Goal: Information Seeking & Learning: Learn about a topic

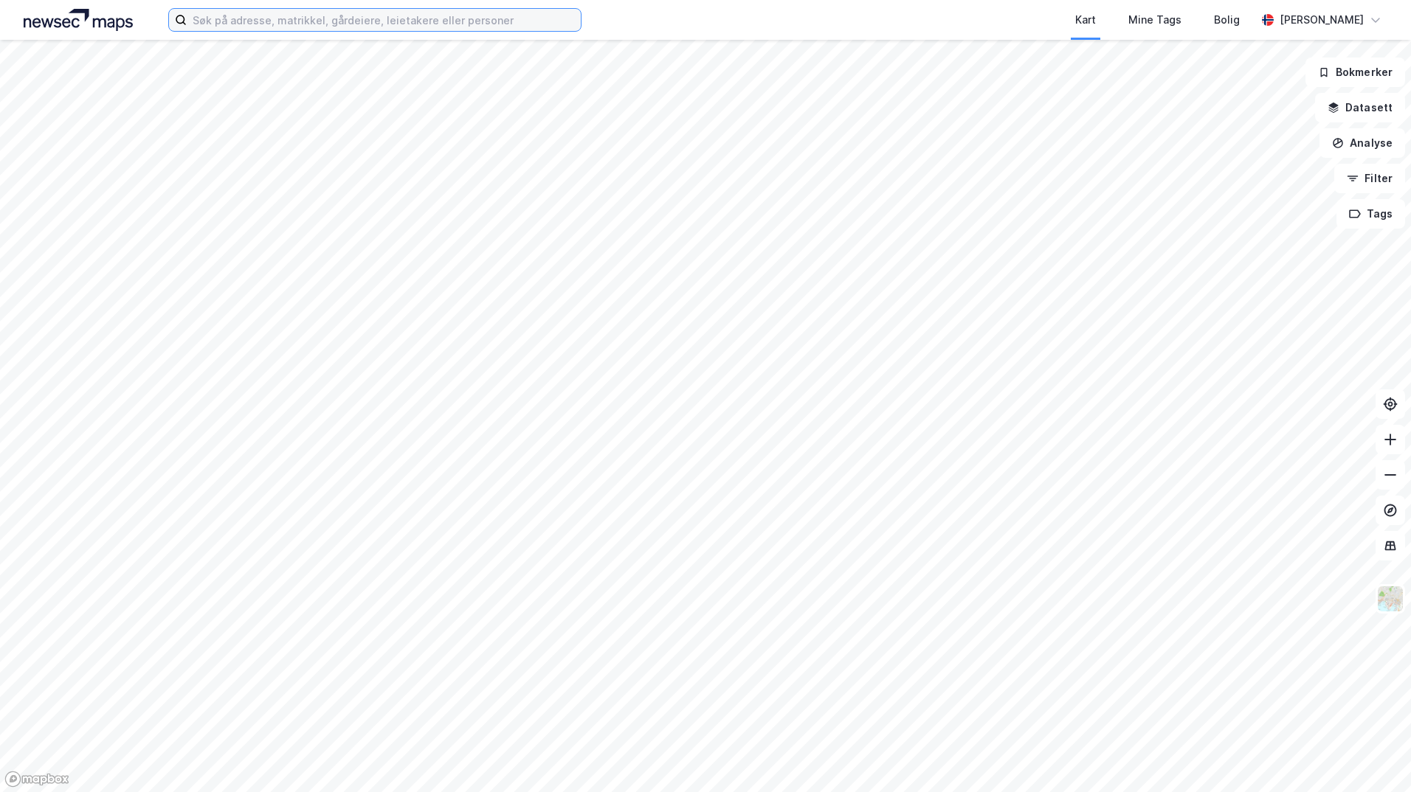
click at [368, 13] on input at bounding box center [384, 20] width 394 height 22
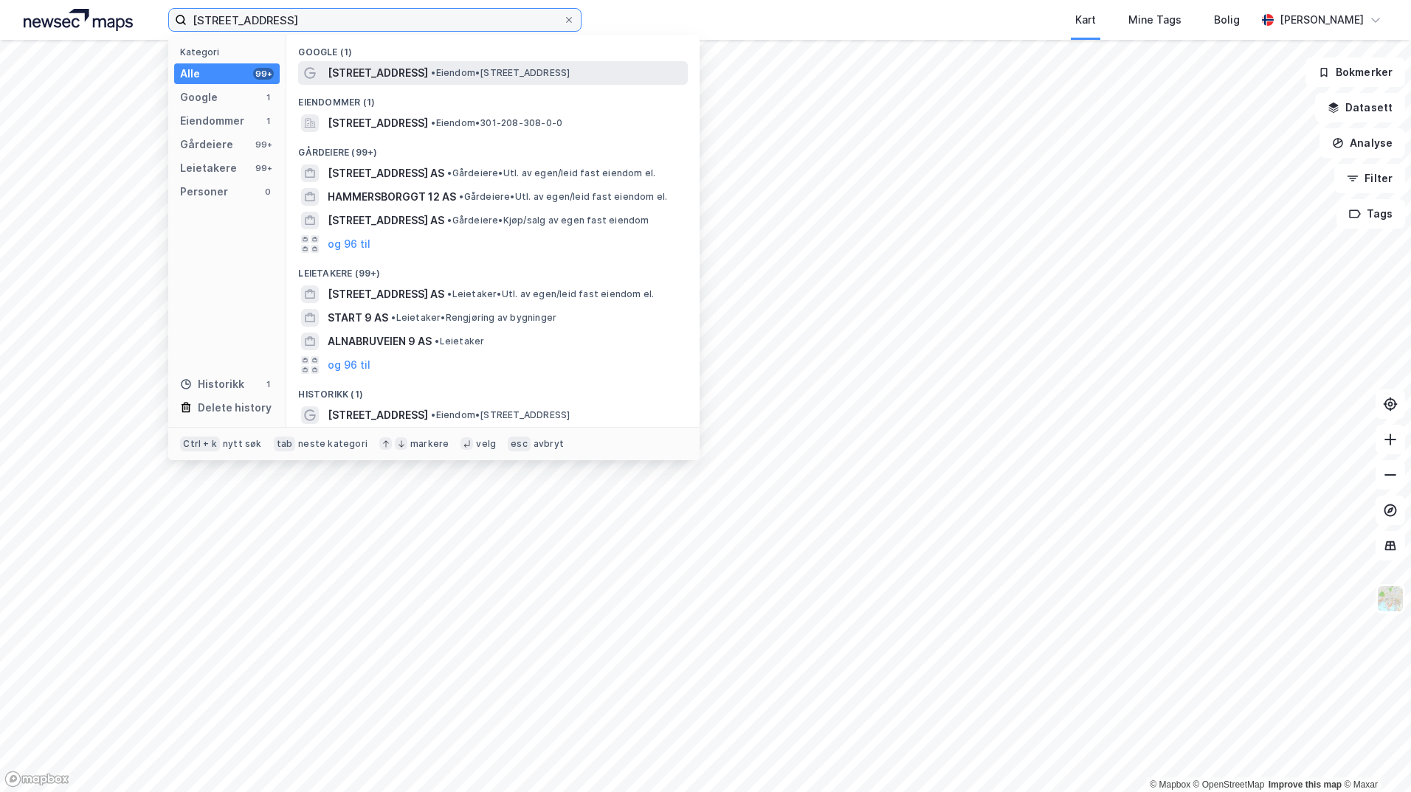
type input "[STREET_ADDRESS]"
click at [432, 77] on div "[STREET_ADDRESS] • Eiendom • [STREET_ADDRESS]" at bounding box center [506, 73] width 357 height 18
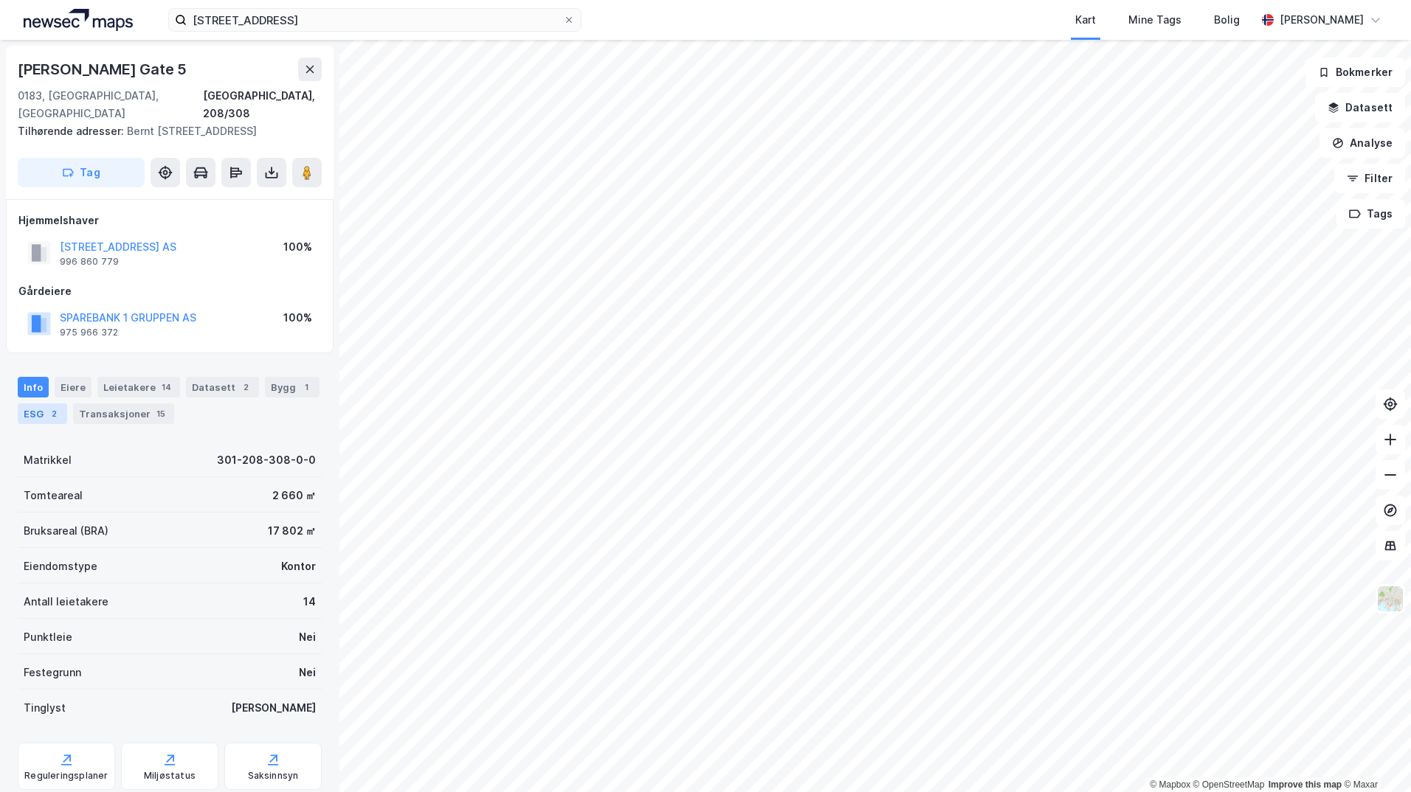
click at [28, 416] on div "ESG 2" at bounding box center [42, 414] width 49 height 21
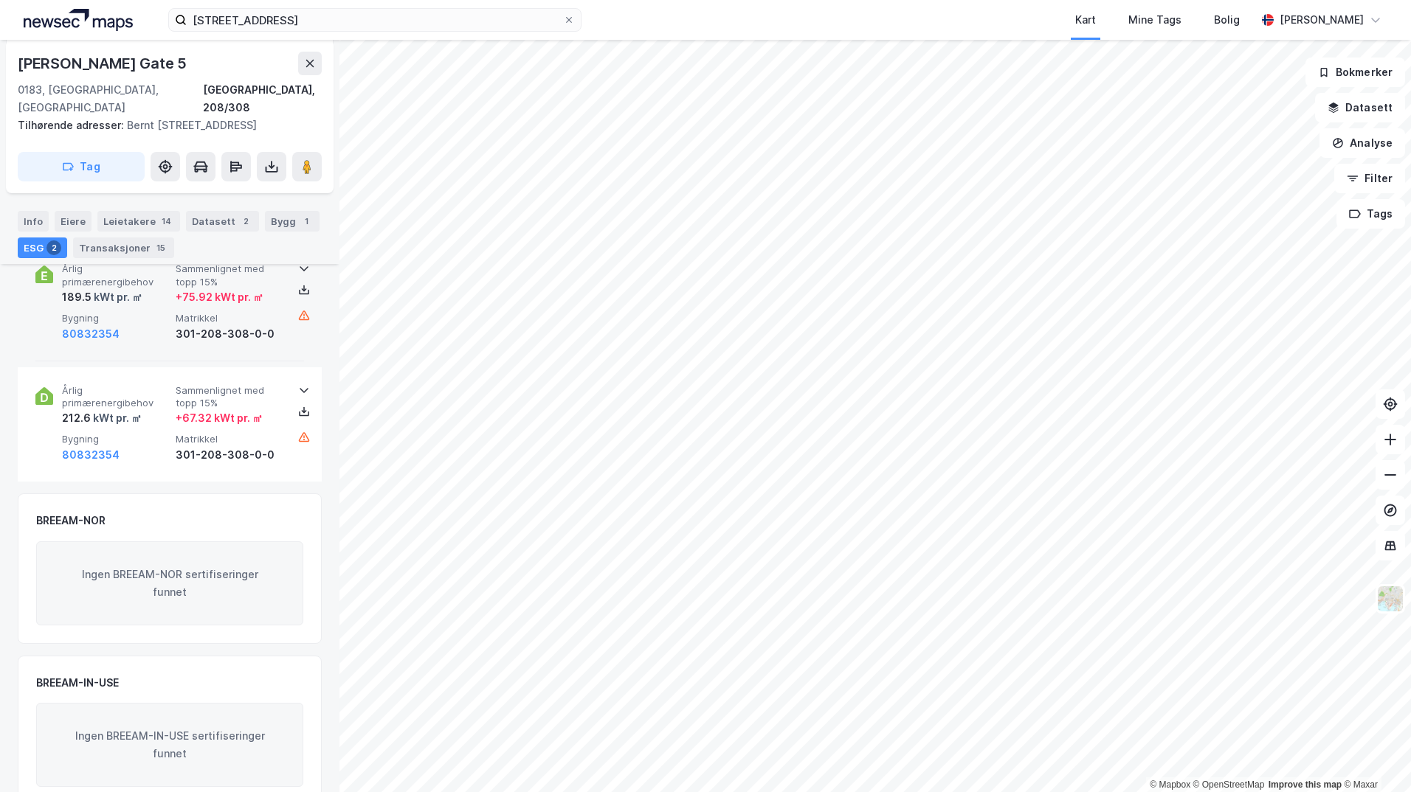
scroll to position [251, 0]
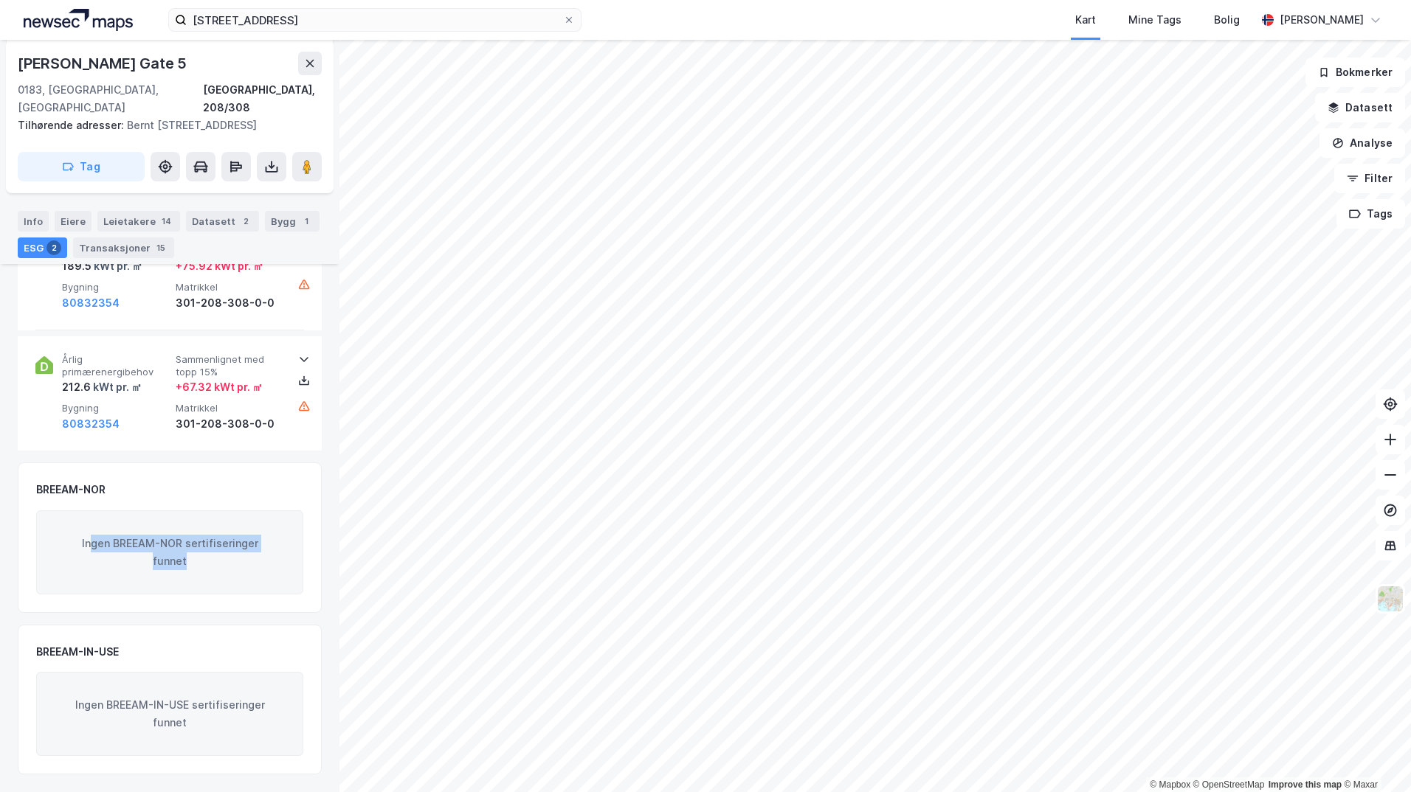
drag, startPoint x: 98, startPoint y: 547, endPoint x: 210, endPoint y: 557, distance: 112.6
click at [210, 557] on div "Ingen BREEAM-NOR sertifiseringer funnet" at bounding box center [169, 553] width 267 height 84
drag, startPoint x: 75, startPoint y: 696, endPoint x: 269, endPoint y: 712, distance: 195.4
click at [269, 712] on div "Ingen BREEAM-IN-USE sertifiseringer funnet" at bounding box center [169, 714] width 267 height 84
drag, startPoint x: 269, startPoint y: 712, endPoint x: 246, endPoint y: 726, distance: 26.8
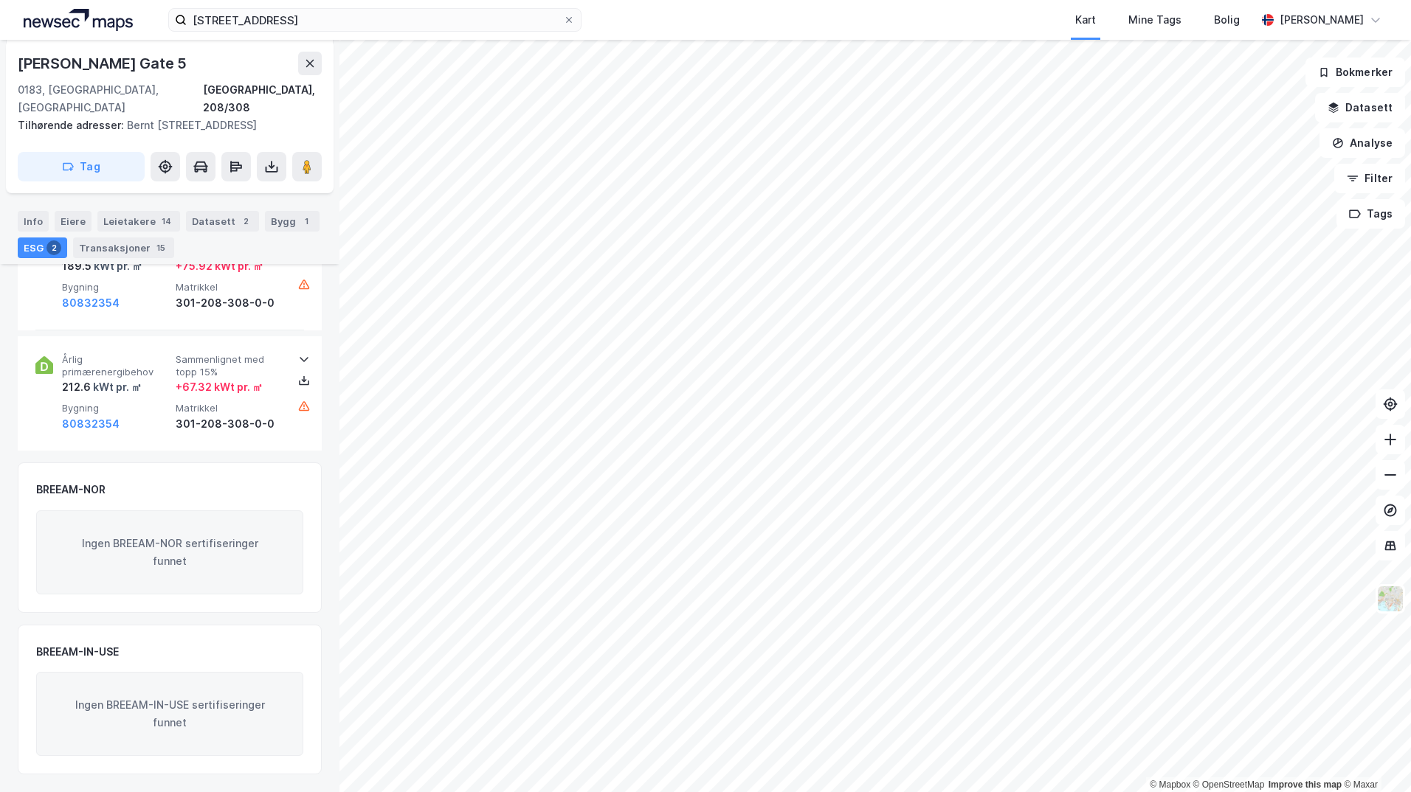
click at [247, 727] on div "Ingen BREEAM-IN-USE sertifiseringer funnet" at bounding box center [169, 714] width 267 height 84
click at [1377, 181] on button "Filter" at bounding box center [1369, 179] width 71 height 30
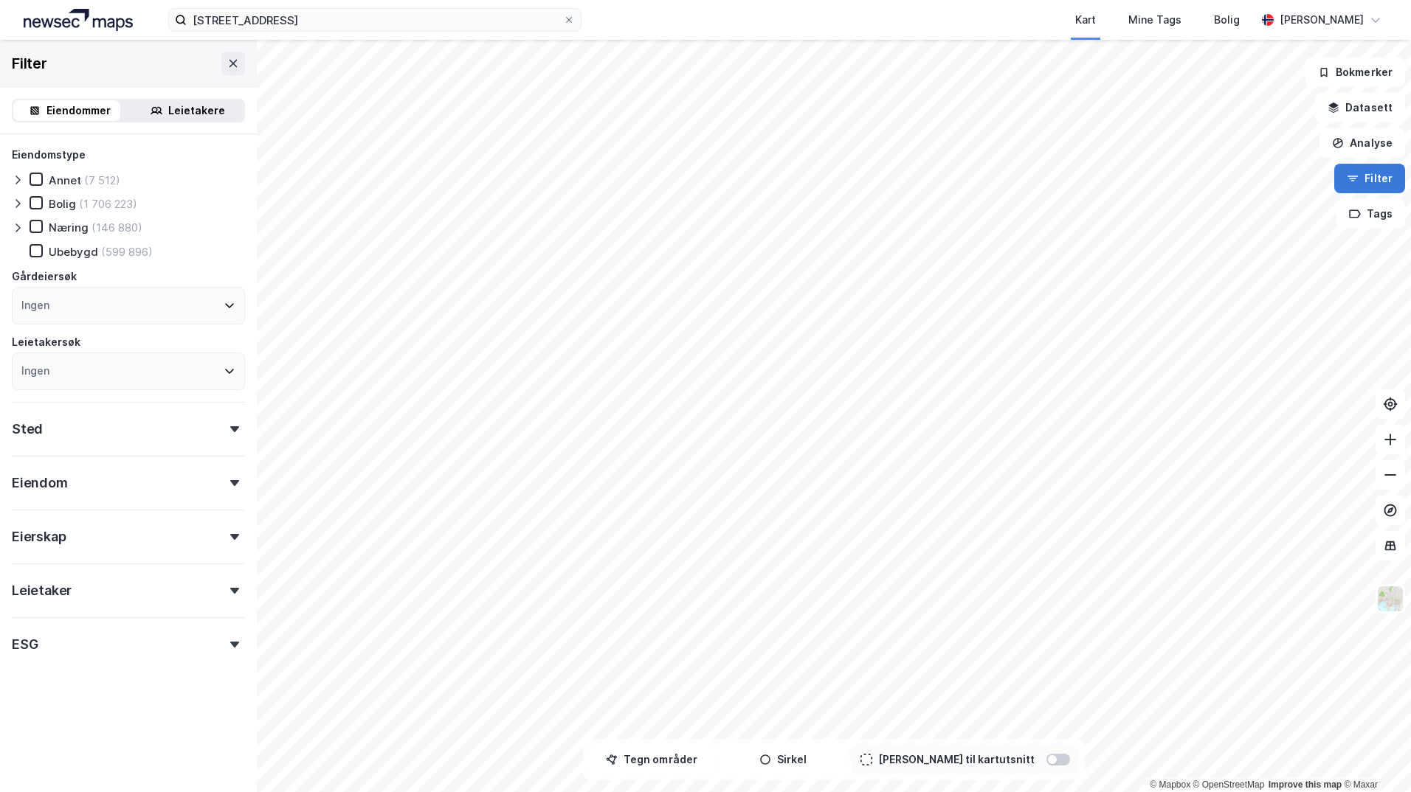
click at [1377, 181] on button "Filter" at bounding box center [1369, 179] width 71 height 30
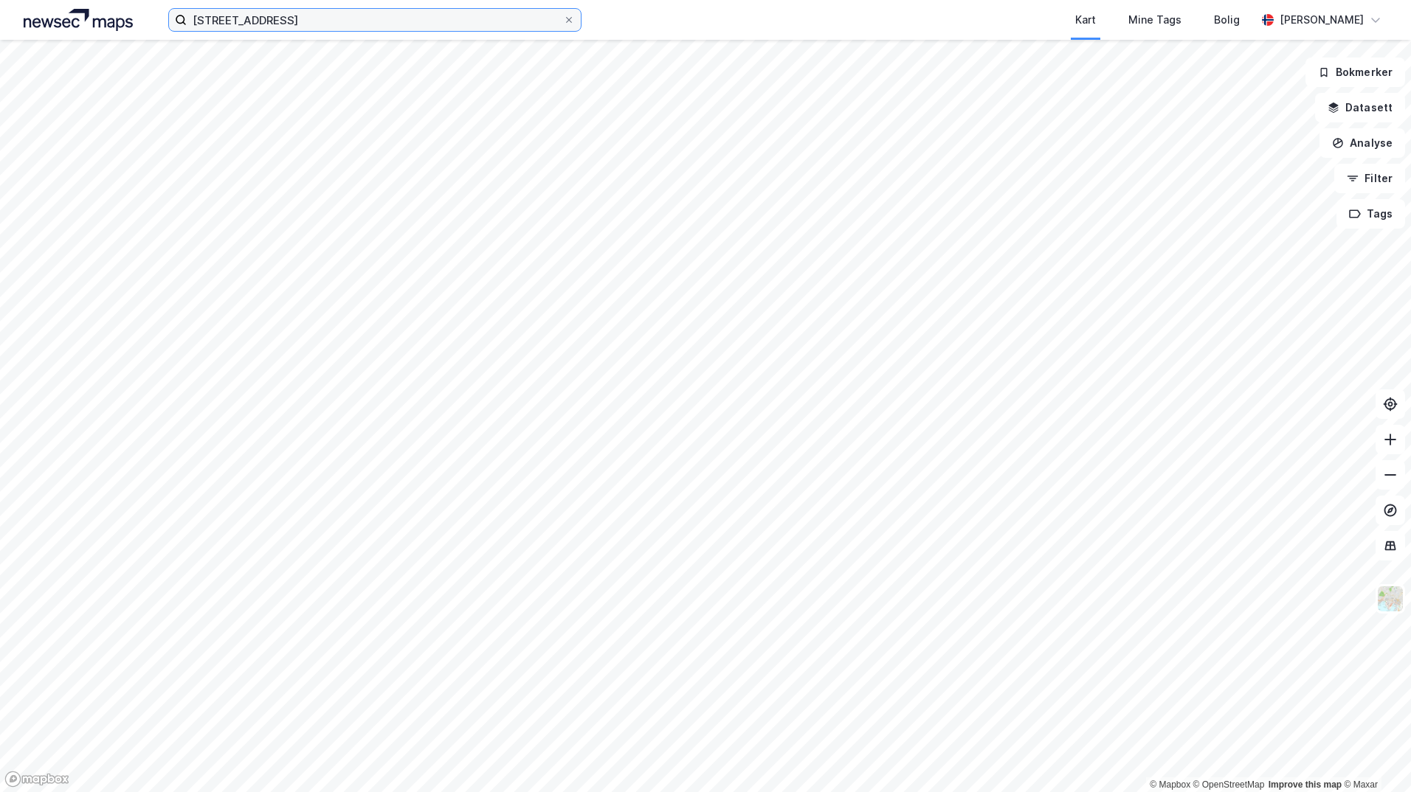
click at [389, 15] on input "[STREET_ADDRESS]" at bounding box center [375, 20] width 376 height 22
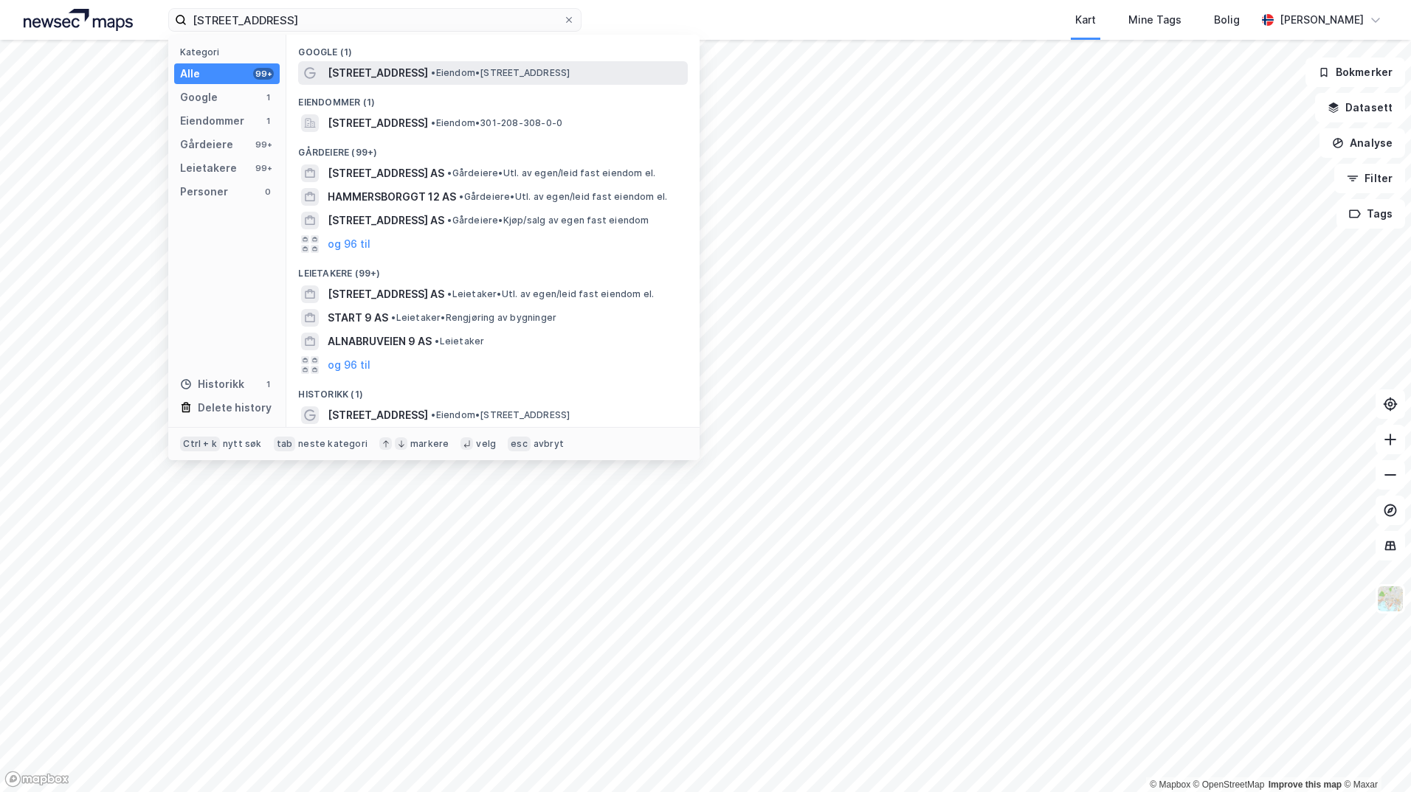
click at [435, 76] on span "•" at bounding box center [433, 72] width 4 height 11
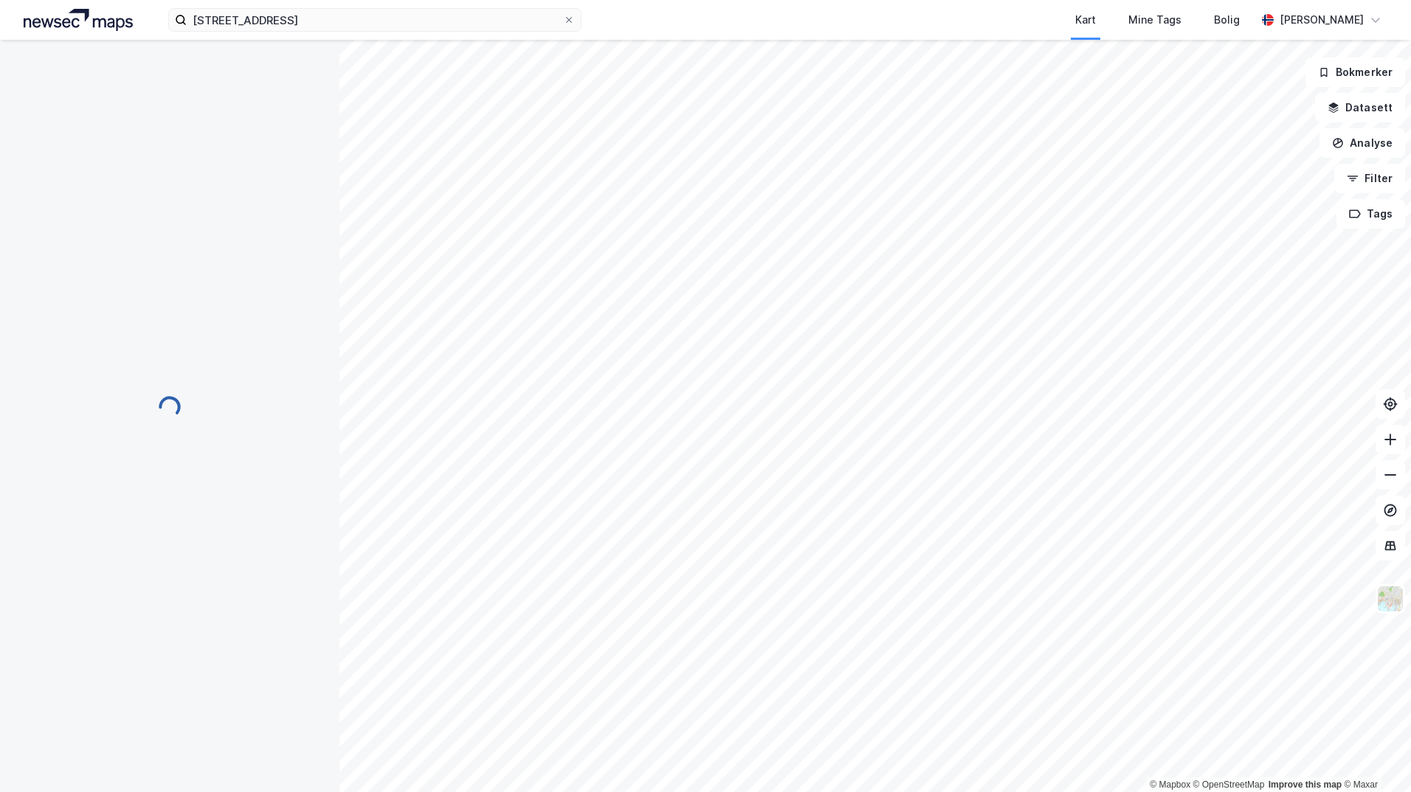
scroll to position [251, 0]
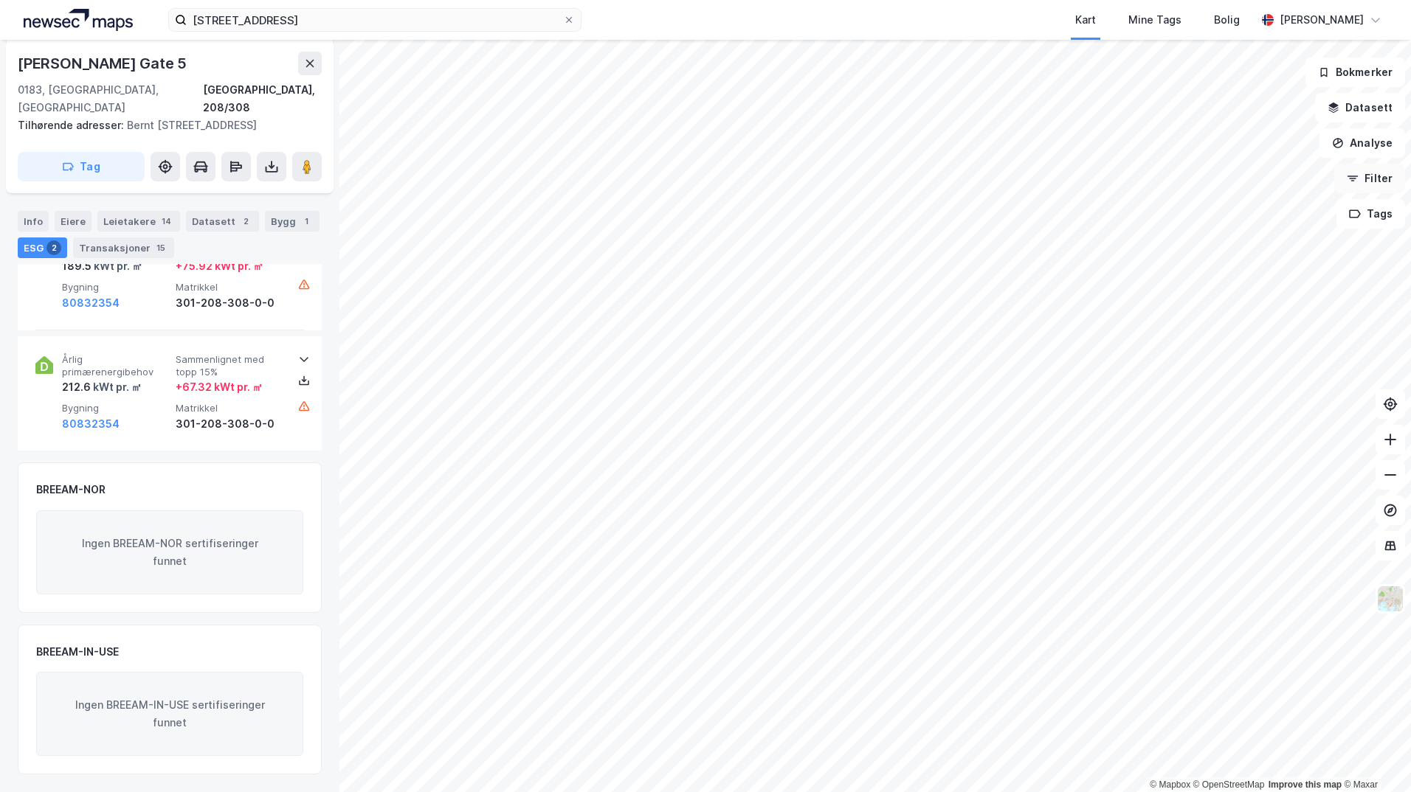
click at [1377, 181] on button "Filter" at bounding box center [1369, 179] width 71 height 30
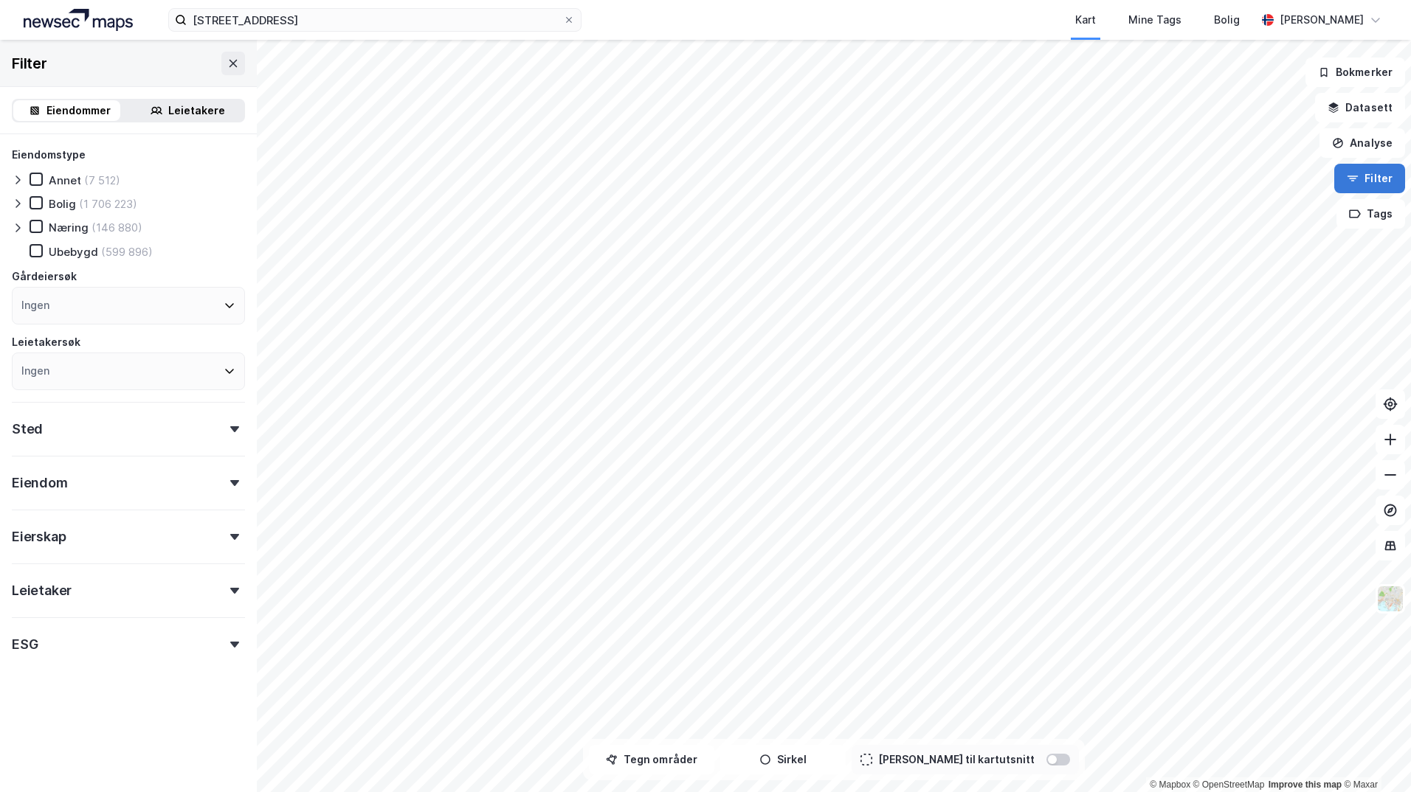
click at [1377, 181] on button "Filter" at bounding box center [1369, 179] width 71 height 30
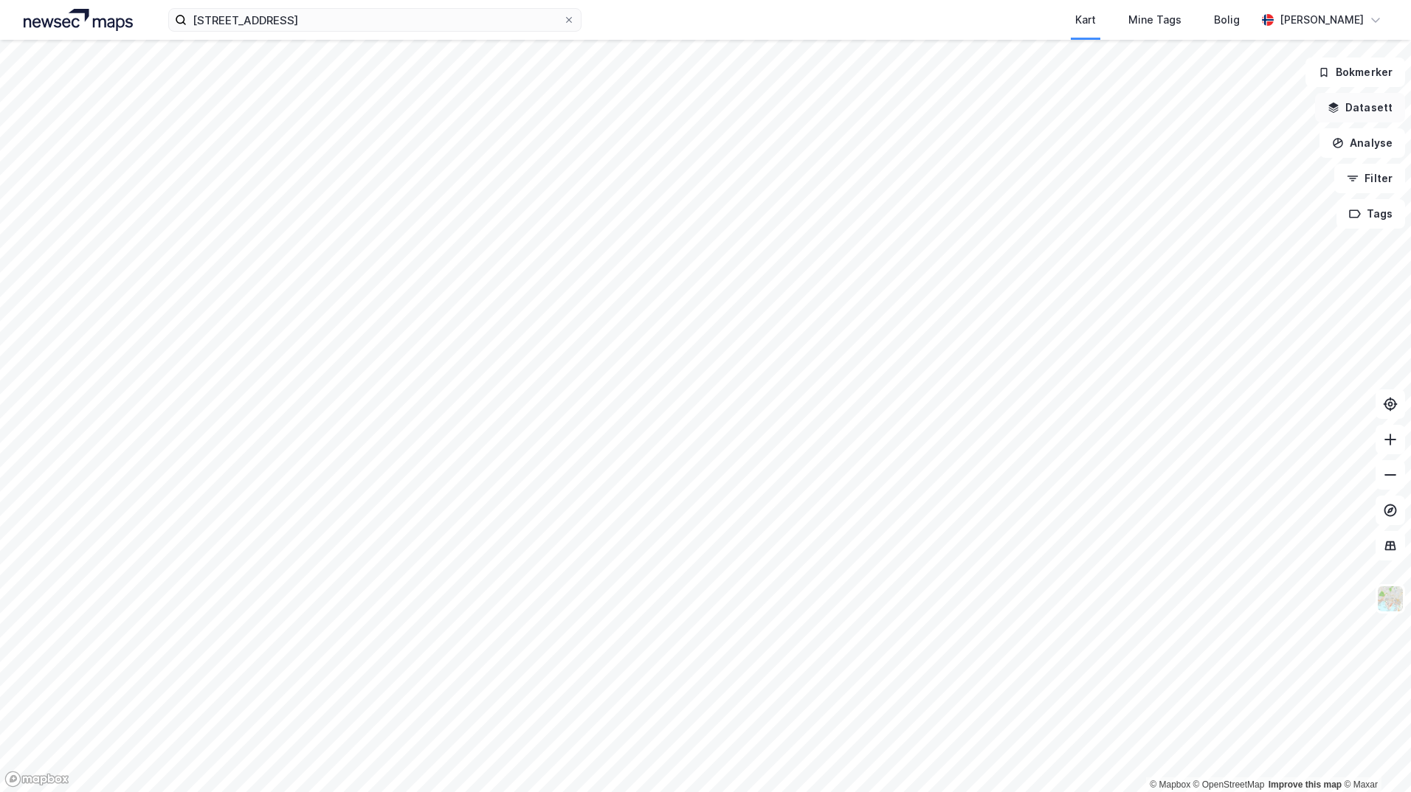
click at [1372, 106] on button "Datasett" at bounding box center [1360, 108] width 90 height 30
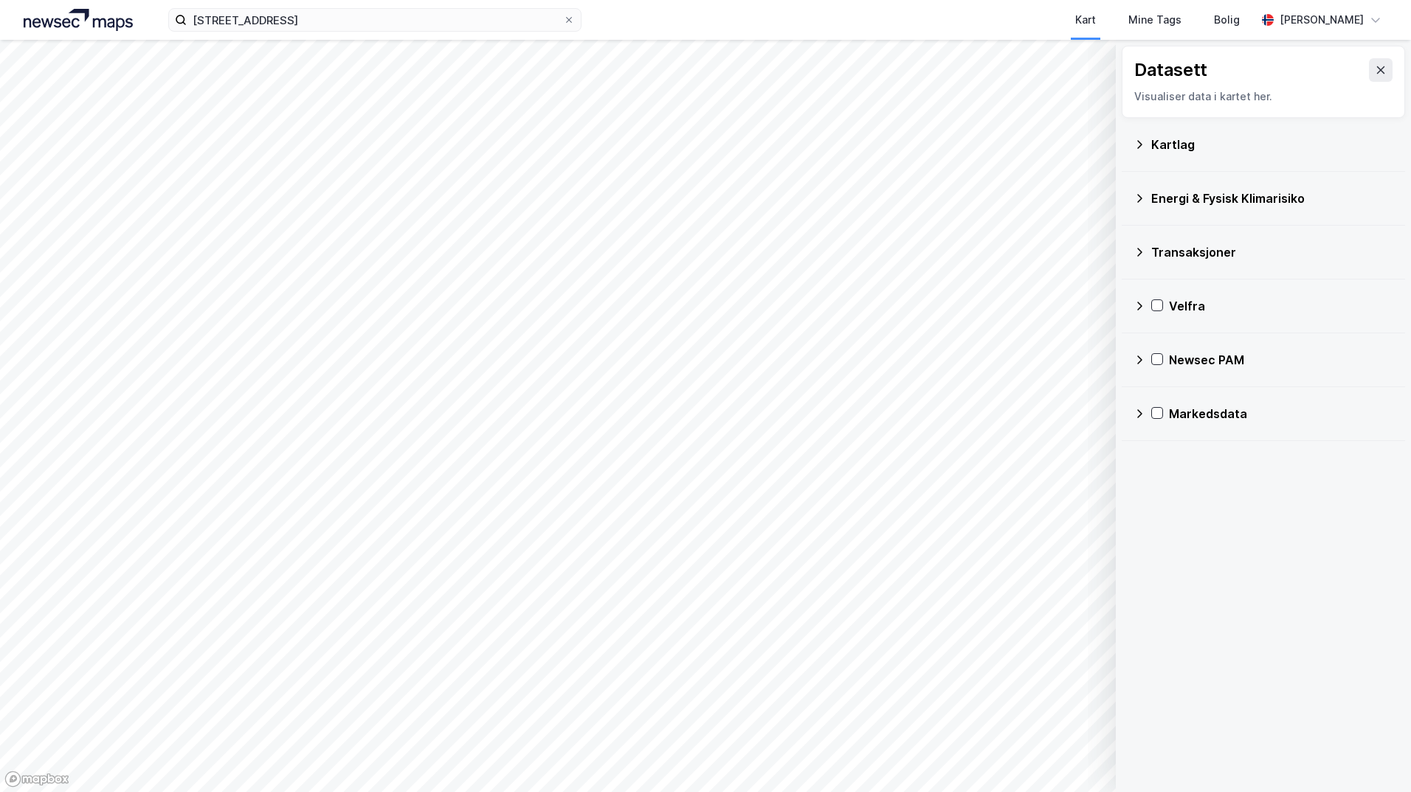
click at [1292, 139] on div "Kartlag" at bounding box center [1272, 145] width 242 height 18
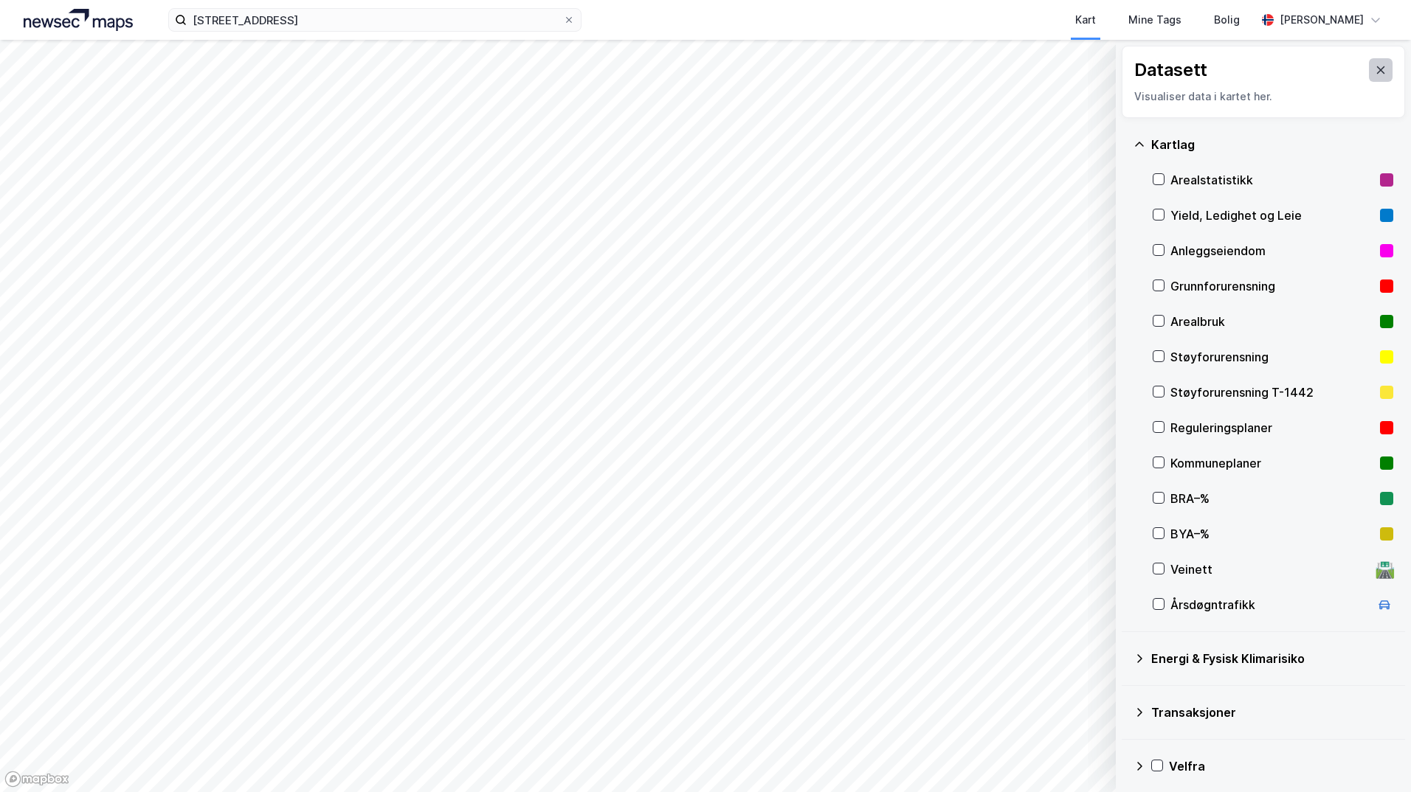
click at [1374, 71] on icon at bounding box center [1380, 70] width 12 height 12
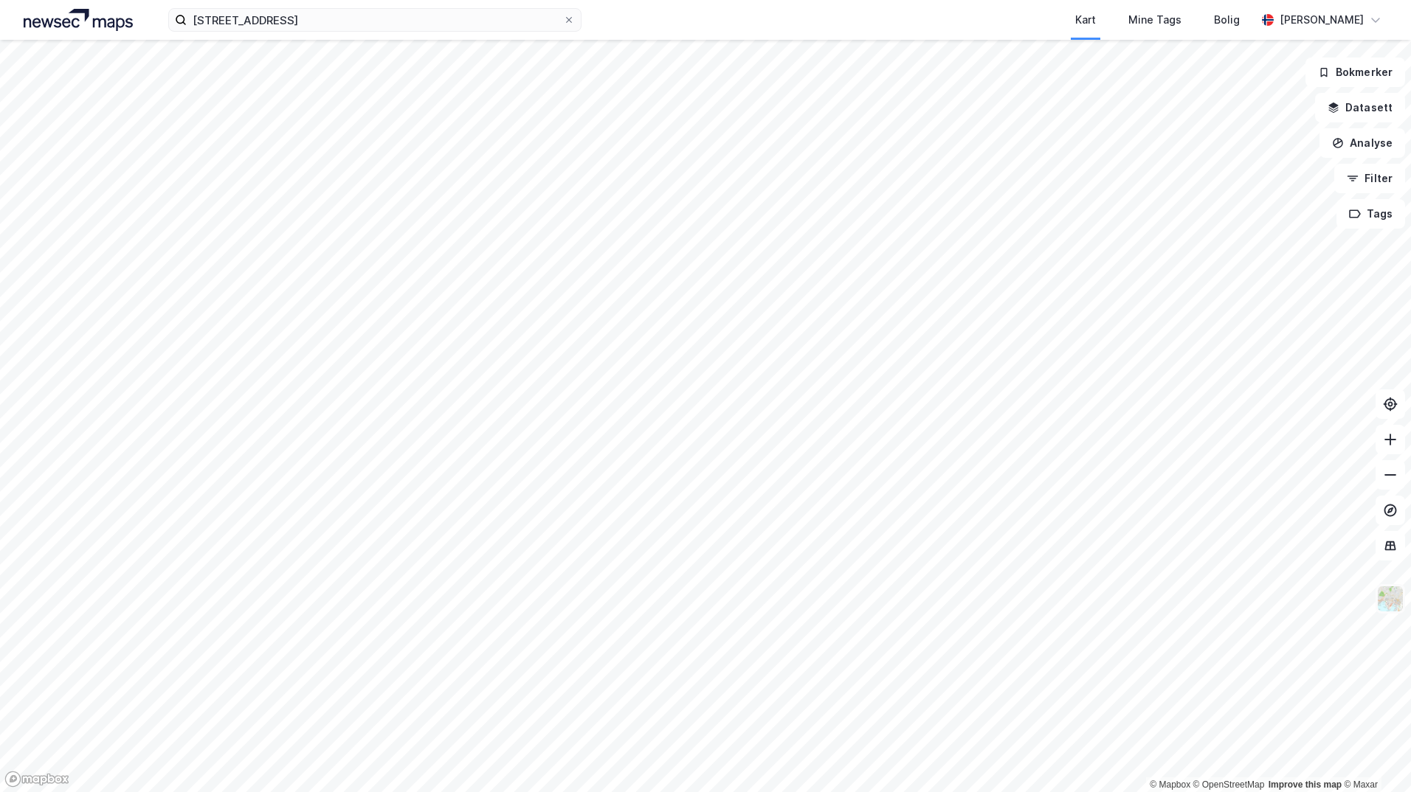
click at [1393, 606] on img at bounding box center [1390, 599] width 28 height 28
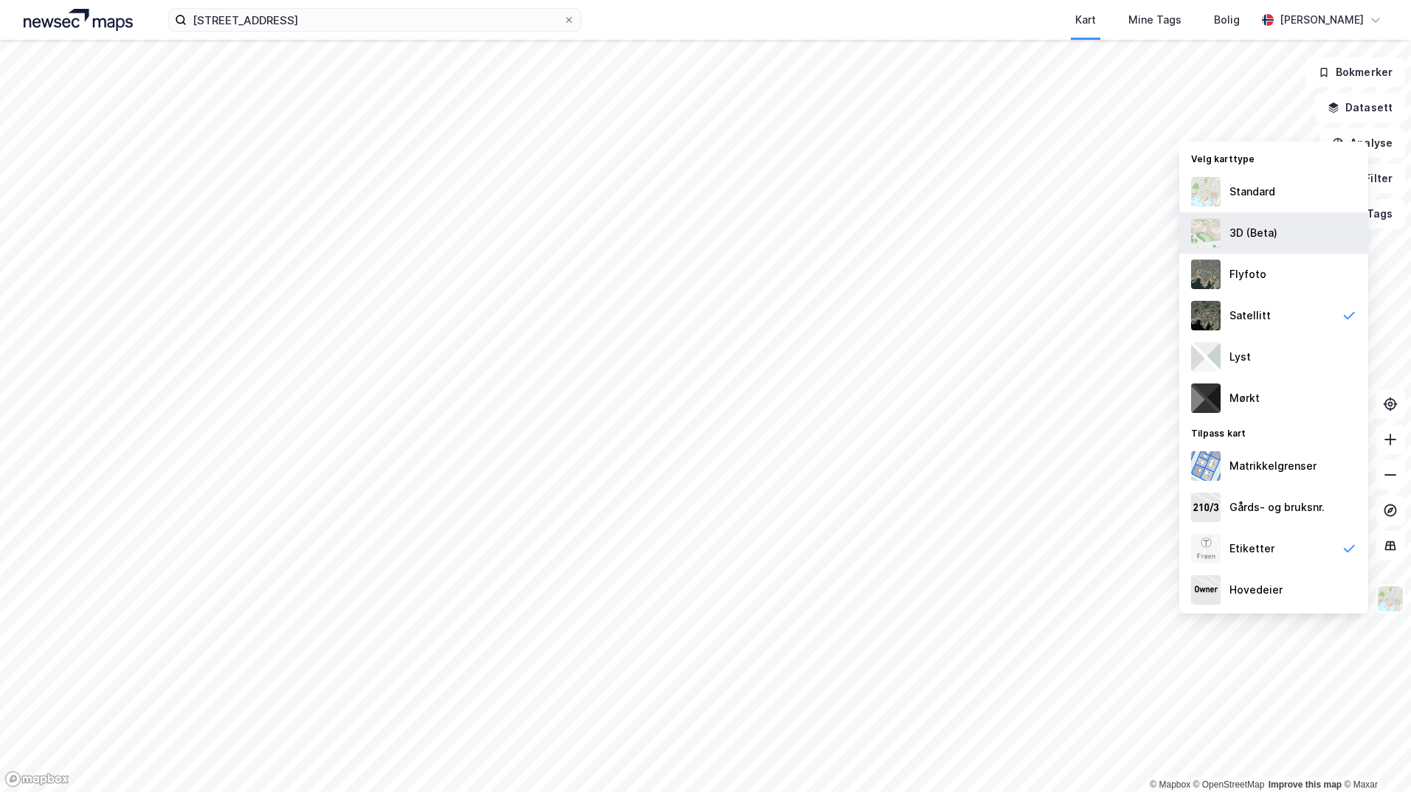
click at [1278, 226] on div "3D (Beta)" at bounding box center [1273, 232] width 189 height 41
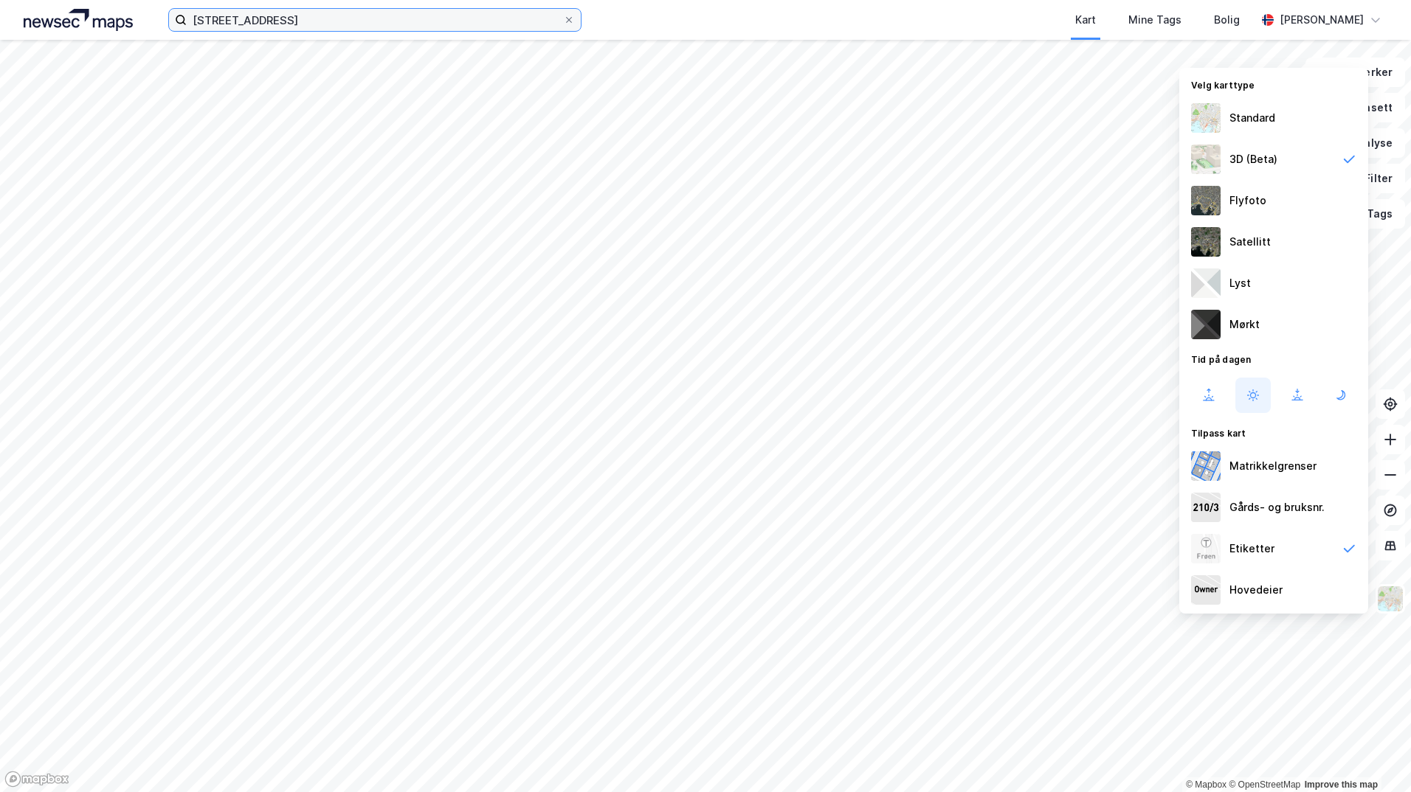
click at [308, 22] on input "[STREET_ADDRESS]" at bounding box center [375, 20] width 376 height 22
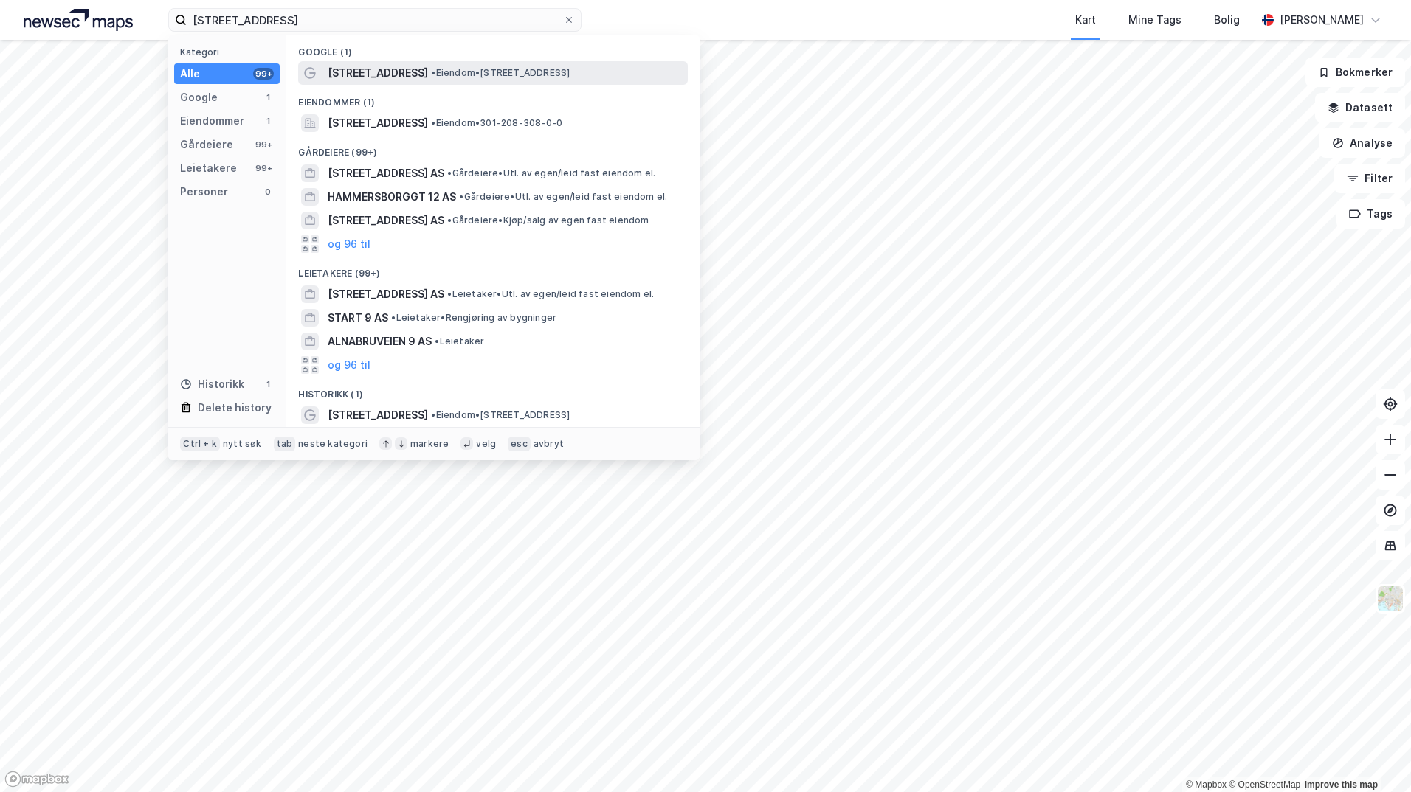
click at [361, 83] on div "[STREET_ADDRESS] • Eiendom • [STREET_ADDRESS]" at bounding box center [493, 73] width 390 height 24
